Goal: Information Seeking & Learning: Learn about a topic

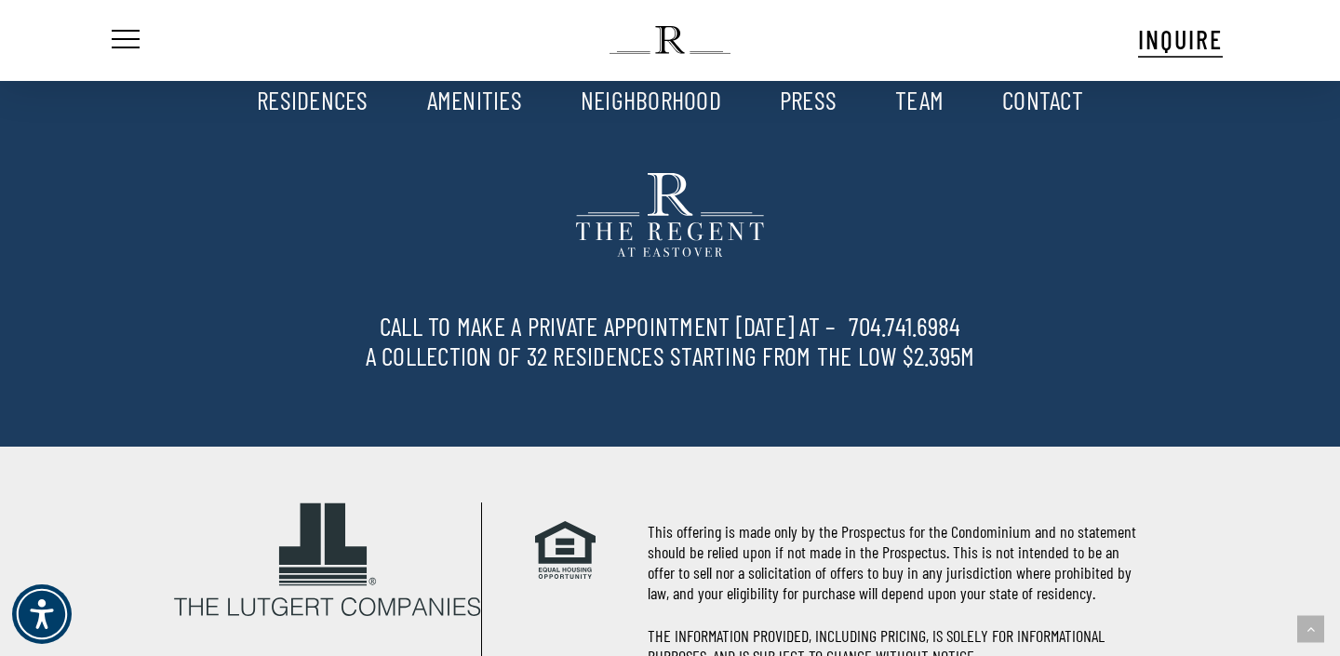
scroll to position [3904, 0]
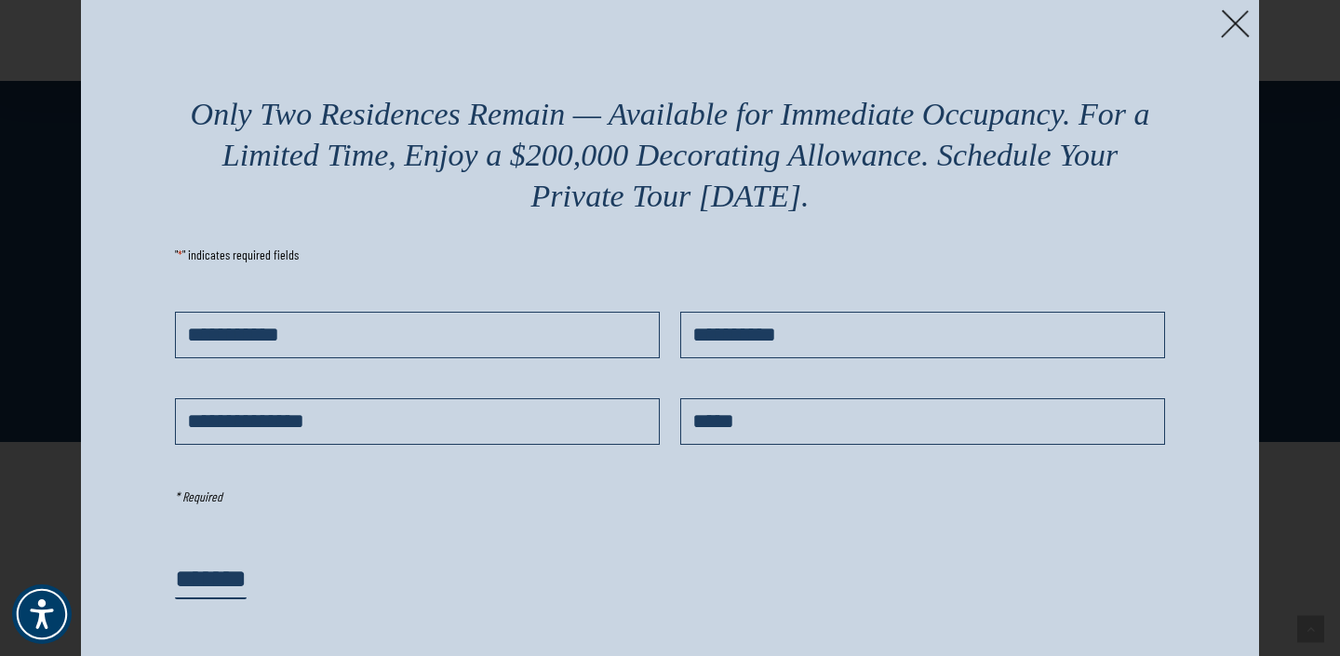
click at [1242, 21] on img at bounding box center [1235, 23] width 29 height 29
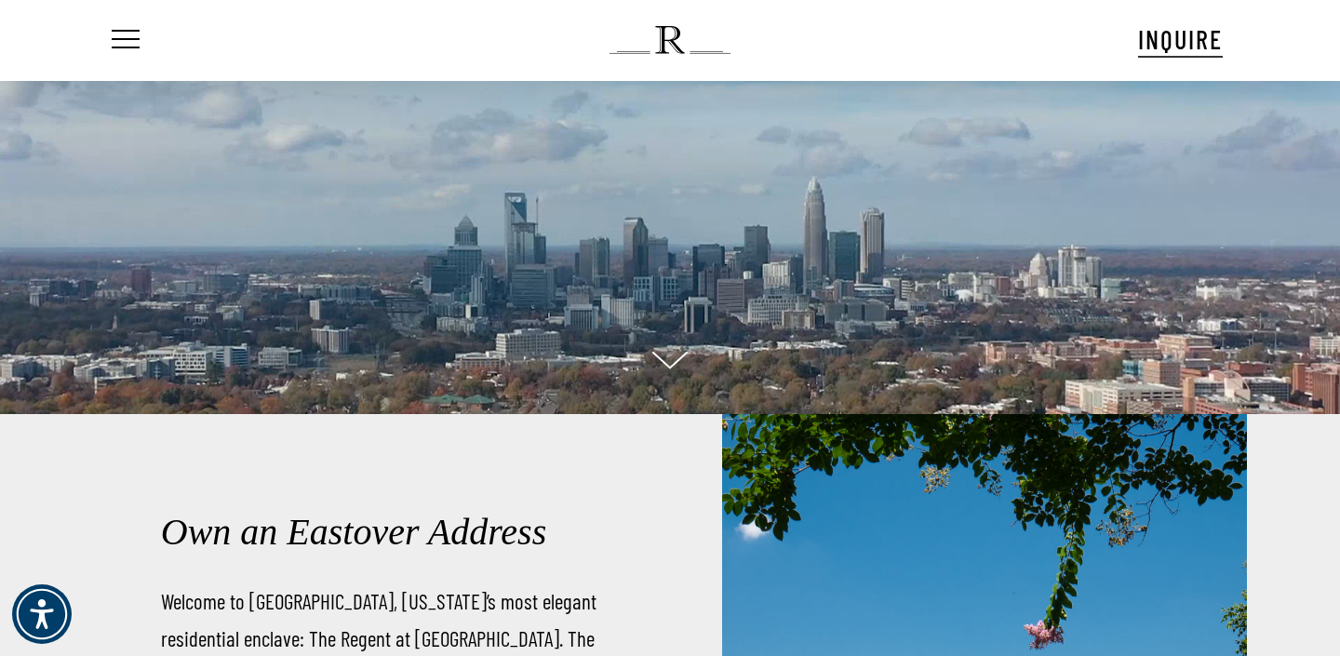
scroll to position [0, 0]
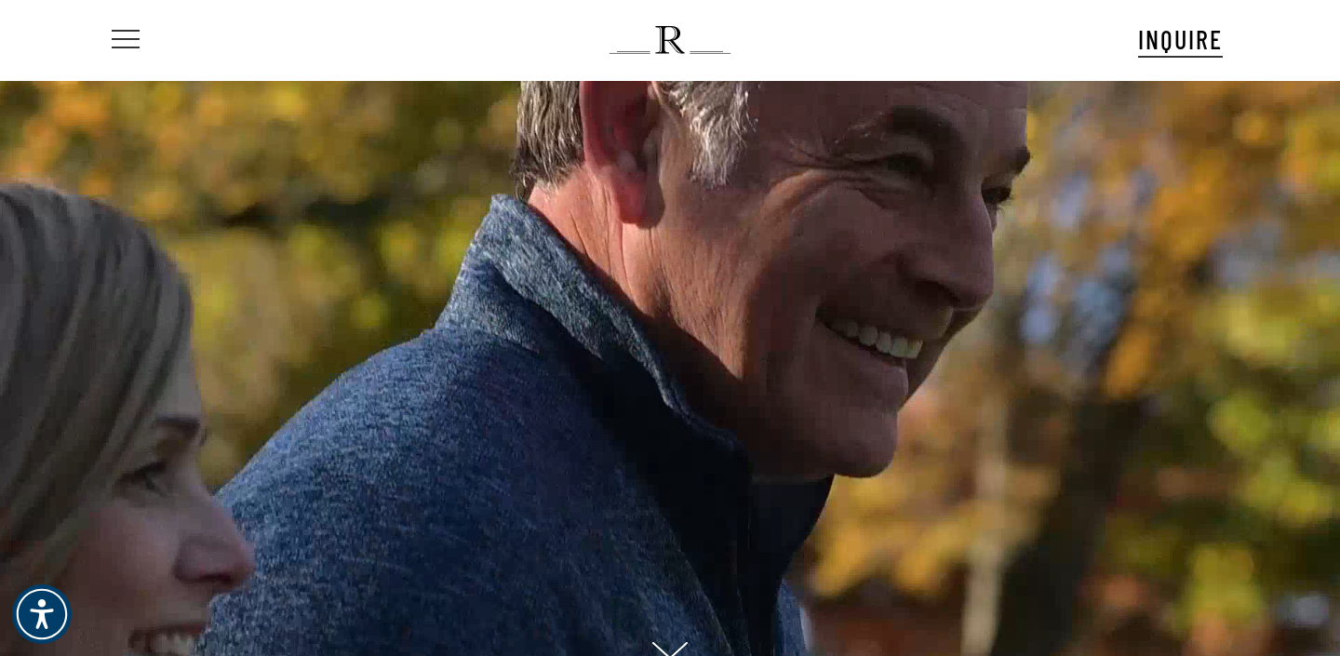
click at [133, 45] on span "Navigation Menu" at bounding box center [125, 40] width 20 height 26
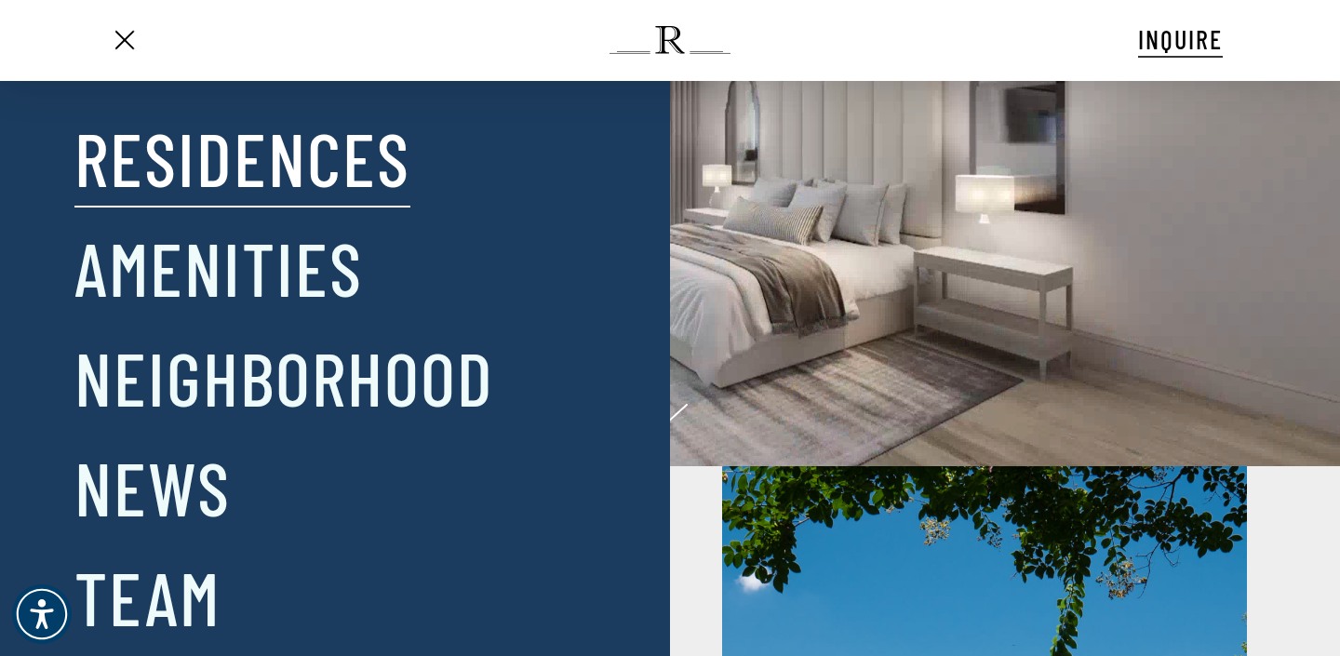
click at [240, 157] on link "Residences" at bounding box center [242, 157] width 336 height 97
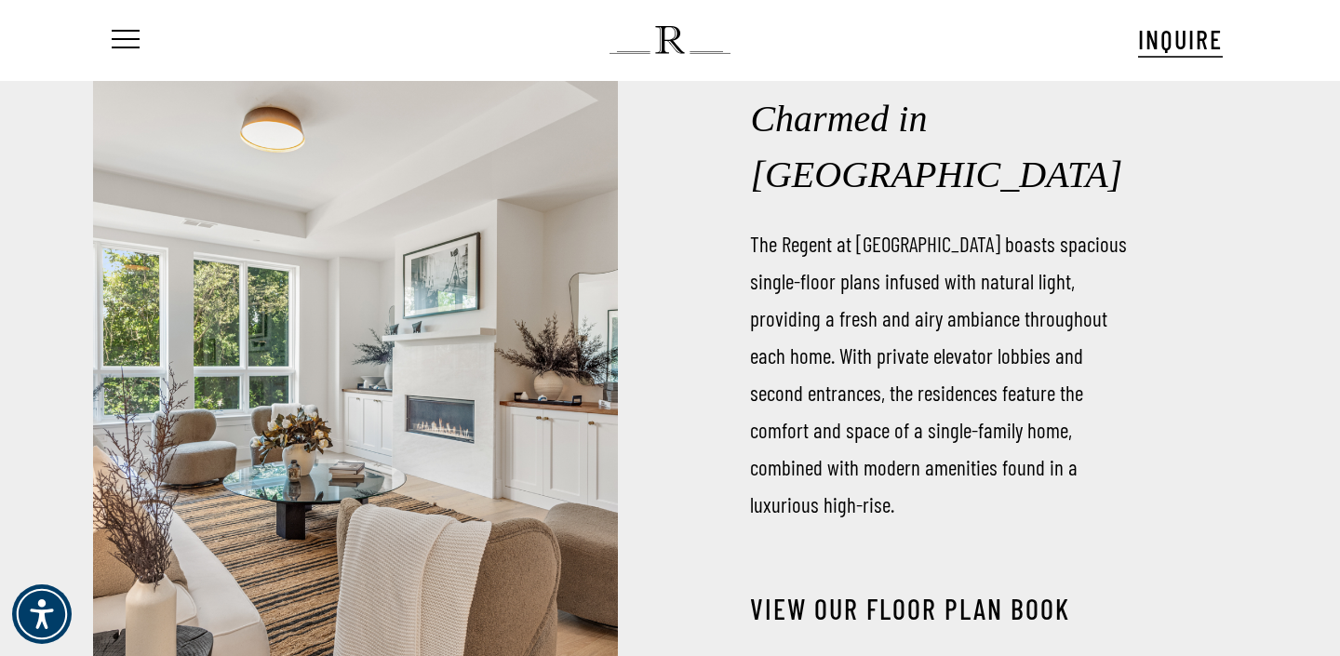
click at [809, 592] on link "View our Floor Plan Book" at bounding box center [910, 609] width 320 height 34
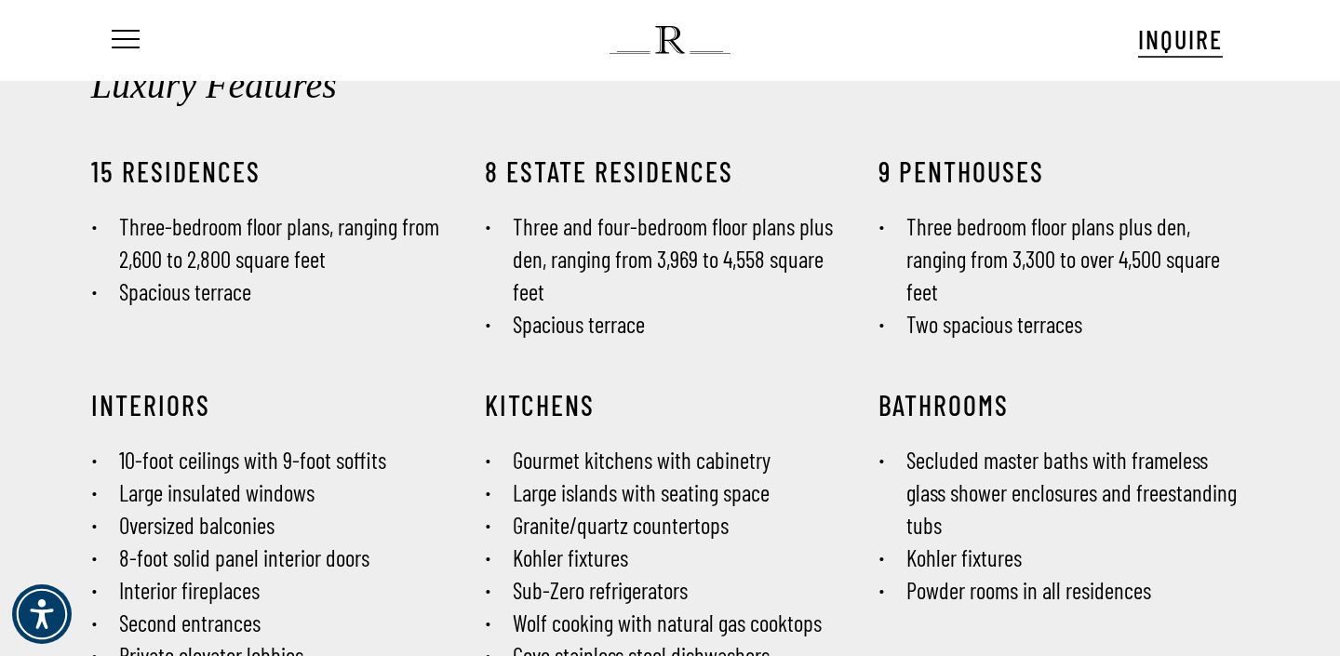
click at [1190, 41] on span "INQUIRE" at bounding box center [1180, 39] width 85 height 32
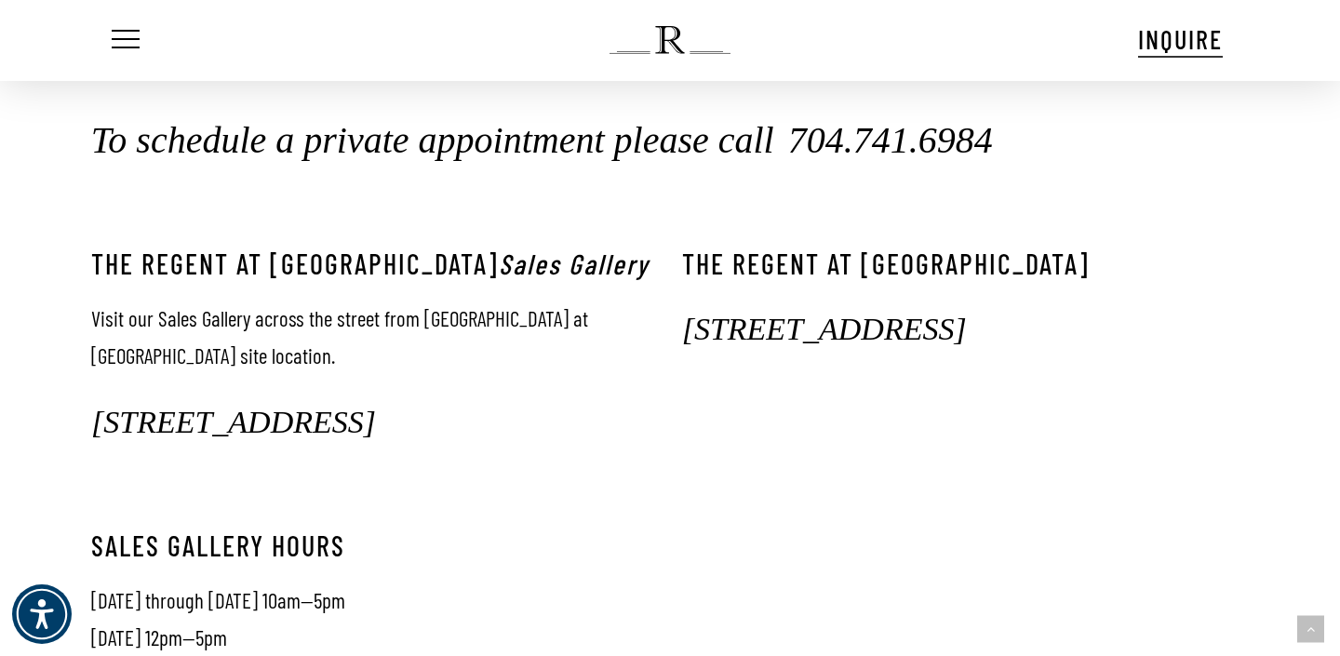
scroll to position [585, 0]
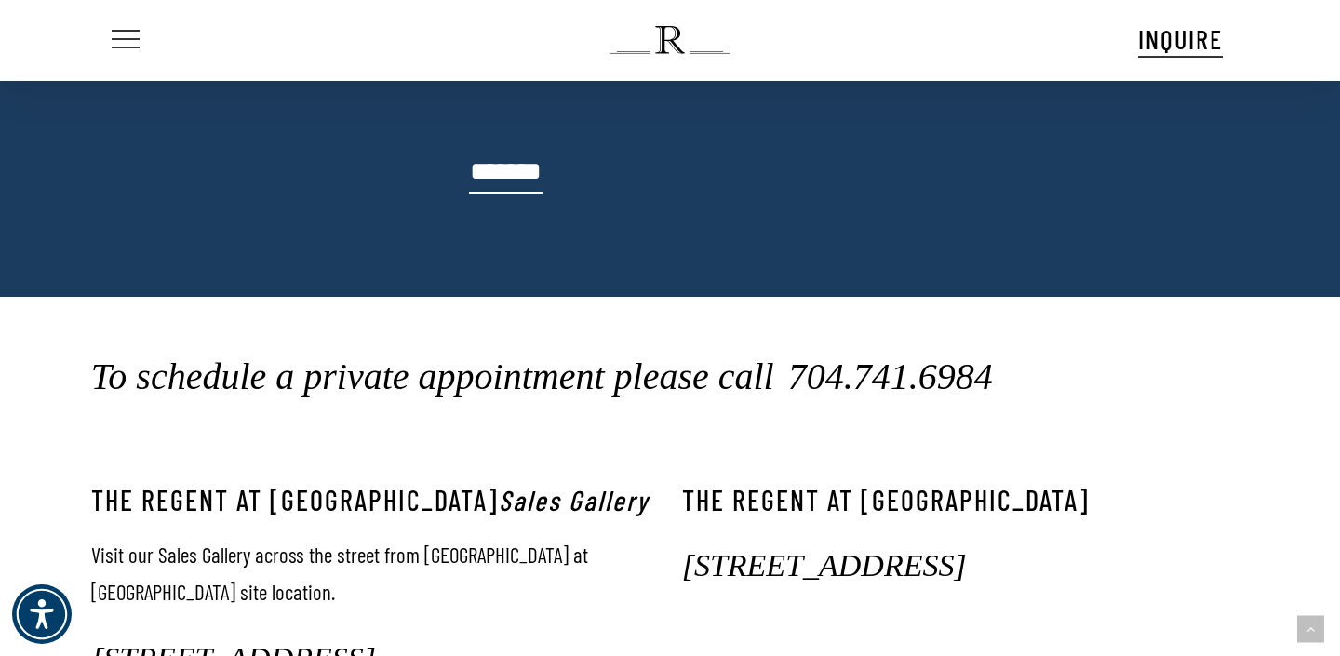
click at [104, 41] on icon "Navigation Menu" at bounding box center [89, 39] width 30 height 3
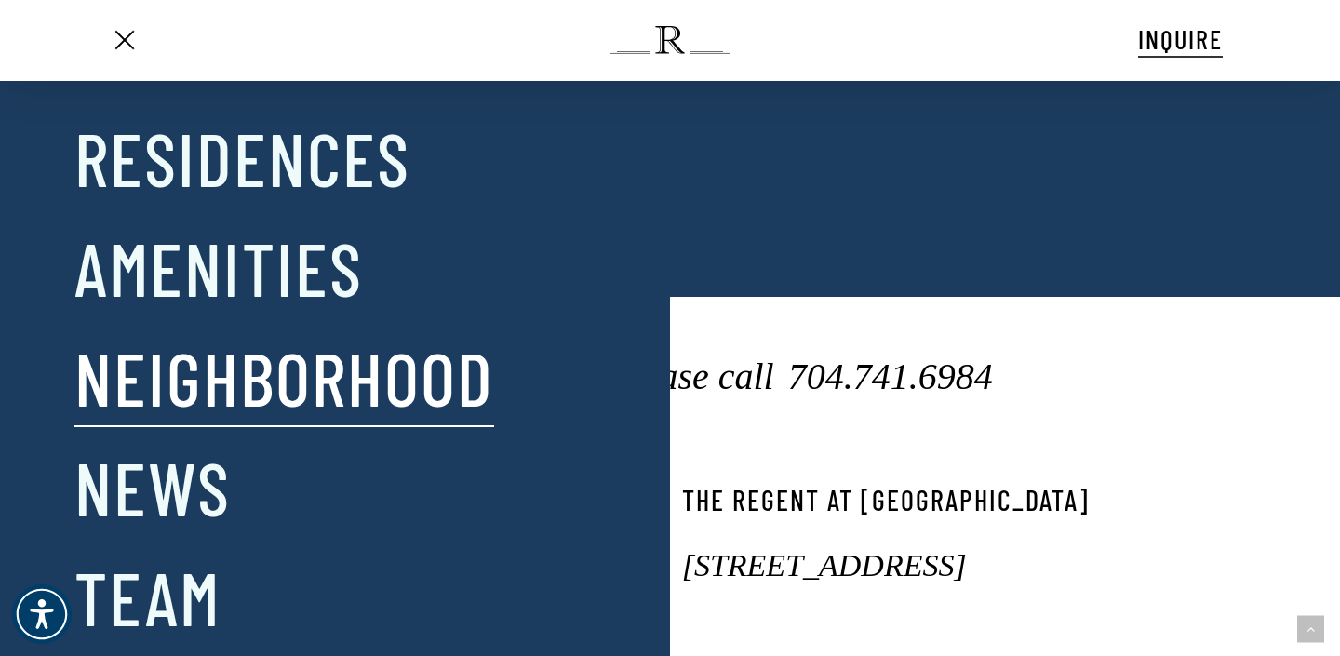
click at [183, 386] on link "Neighborhood" at bounding box center [284, 377] width 420 height 97
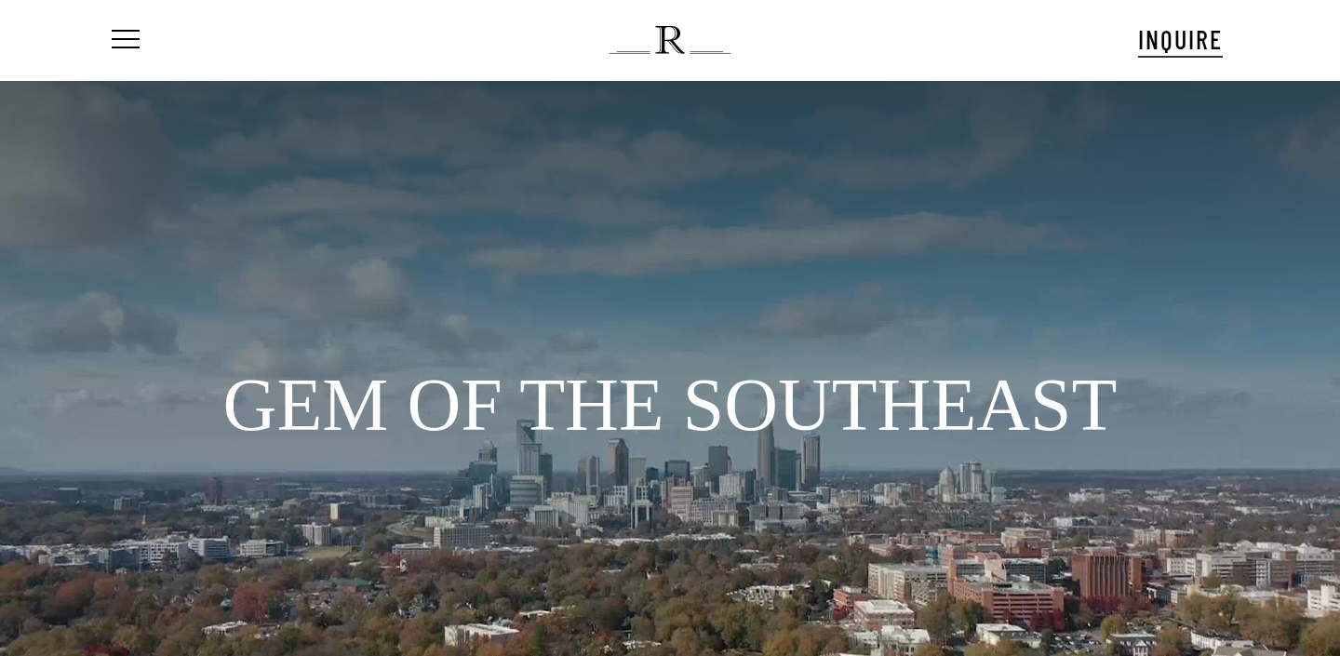
scroll to position [88, 0]
